Goal: Transaction & Acquisition: Purchase product/service

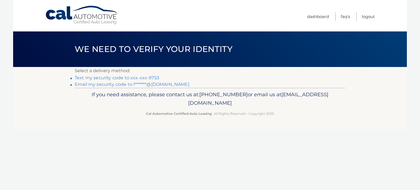
click at [139, 80] on link "Text my security code to xxx-xxx-9753" at bounding box center [117, 77] width 84 height 5
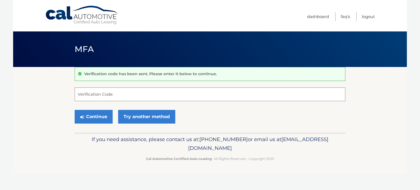
click at [124, 93] on input "Verification Code" at bounding box center [210, 94] width 271 height 14
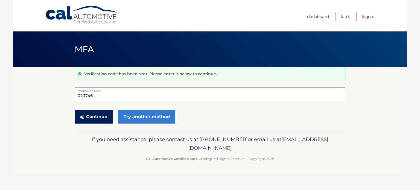
type input "023746"
click at [97, 116] on button "Continue" at bounding box center [94, 117] width 38 height 14
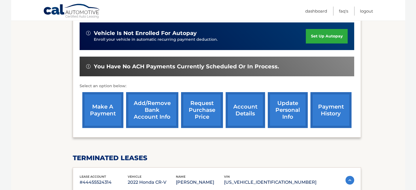
scroll to position [136, 0]
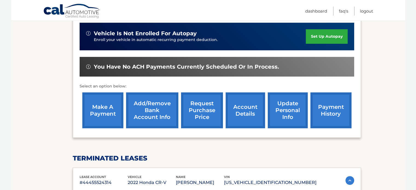
click at [254, 112] on link "account details" at bounding box center [244, 110] width 39 height 36
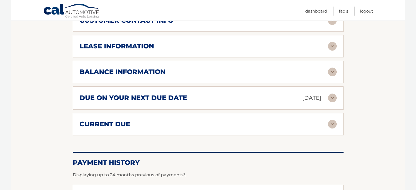
scroll to position [303, 0]
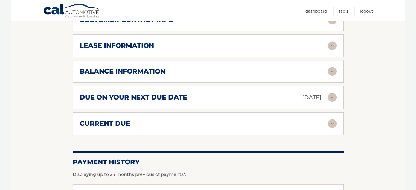
click at [333, 121] on img at bounding box center [332, 123] width 9 height 9
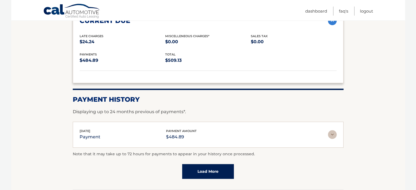
scroll to position [405, 0]
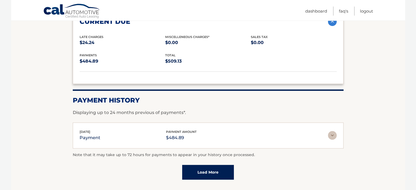
click at [219, 170] on link "Load More" at bounding box center [208, 172] width 52 height 15
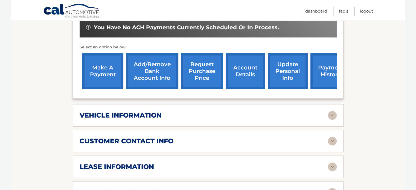
scroll to position [177, 0]
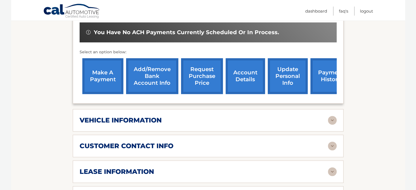
click at [253, 74] on link "account details" at bounding box center [244, 76] width 39 height 36
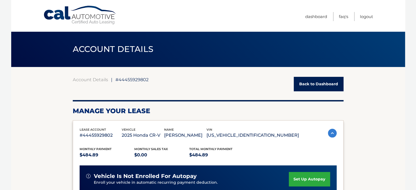
click at [313, 82] on link "Back to Dashboard" at bounding box center [318, 84] width 50 height 14
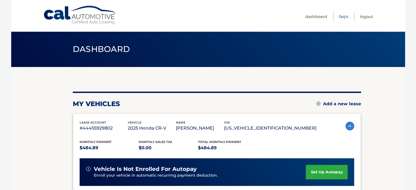
click at [340, 19] on link "FAQ's" at bounding box center [343, 16] width 9 height 9
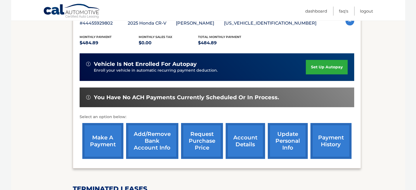
scroll to position [105, 0]
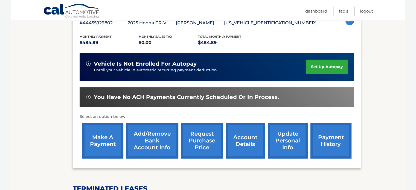
click at [101, 132] on link "make a payment" at bounding box center [102, 141] width 41 height 36
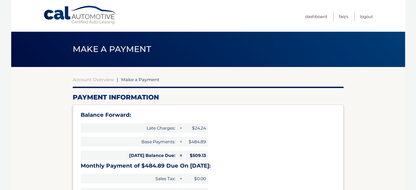
type input "994.02"
select select "ZmQ2YjJmMTQtZjA0ZC00OTkzLTkzYTktMzU0ZjI4NWRmNzYx"
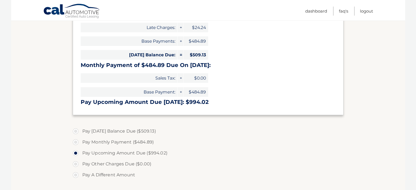
scroll to position [102, 0]
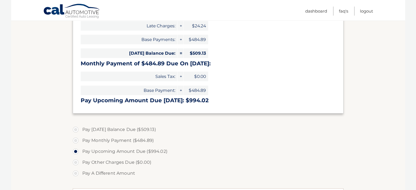
click at [76, 130] on label "Pay Today's Balance Due ($509.13)" at bounding box center [208, 129] width 271 height 11
click at [76, 130] on input "Pay Today's Balance Due ($509.13)" at bounding box center [77, 128] width 5 height 9
radio input "true"
type input "509.13"
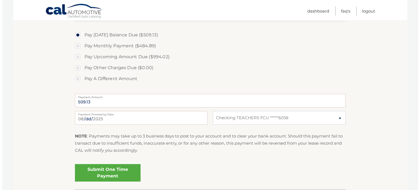
scroll to position [197, 0]
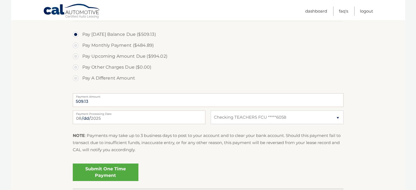
click at [100, 172] on link "Submit One Time Payment" at bounding box center [106, 171] width 66 height 17
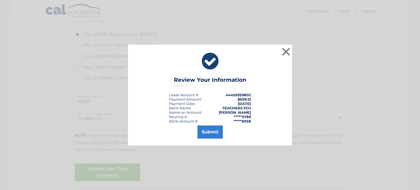
click at [209, 139] on div "× Review Your Information Lease Account #: 44455929802 Payment Amount: $509.13 …" at bounding box center [210, 95] width 164 height 101
click at [209, 136] on button "Submit" at bounding box center [209, 131] width 25 height 13
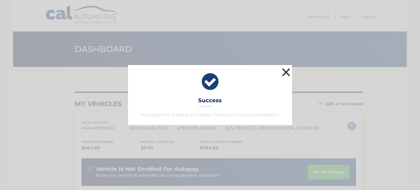
click at [284, 71] on button "×" at bounding box center [285, 72] width 11 height 11
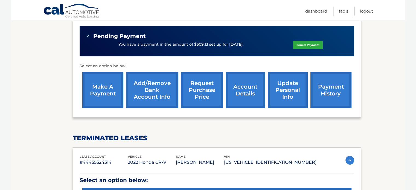
scroll to position [221, 0]
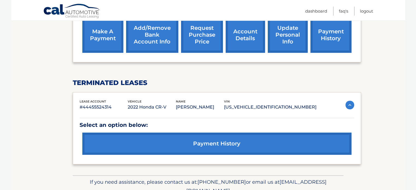
click at [108, 50] on link "make a payment" at bounding box center [102, 35] width 41 height 36
click at [107, 49] on link "make a payment" at bounding box center [102, 35] width 41 height 36
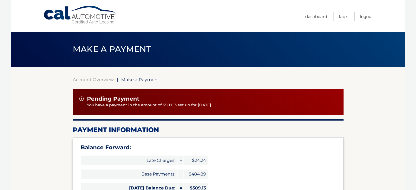
click at [103, 41] on header "Make a Payment" at bounding box center [208, 49] width 271 height 36
type input "994.02"
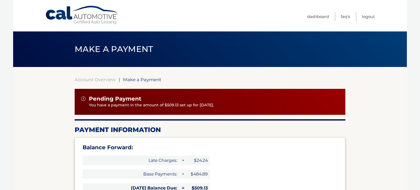
select select "ZmQ2YjJmMTQtZjA0ZC00OTkzLTkzYTktMzU0ZjI4NWRmNzYx"
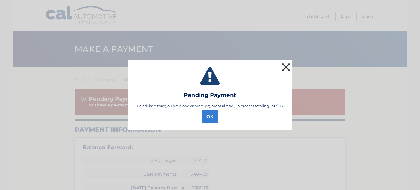
click at [287, 68] on button "×" at bounding box center [285, 66] width 11 height 11
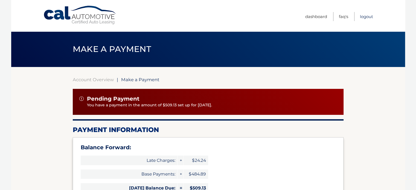
click at [368, 16] on link "Logout" at bounding box center [366, 16] width 13 height 9
